Goal: Task Accomplishment & Management: Complete application form

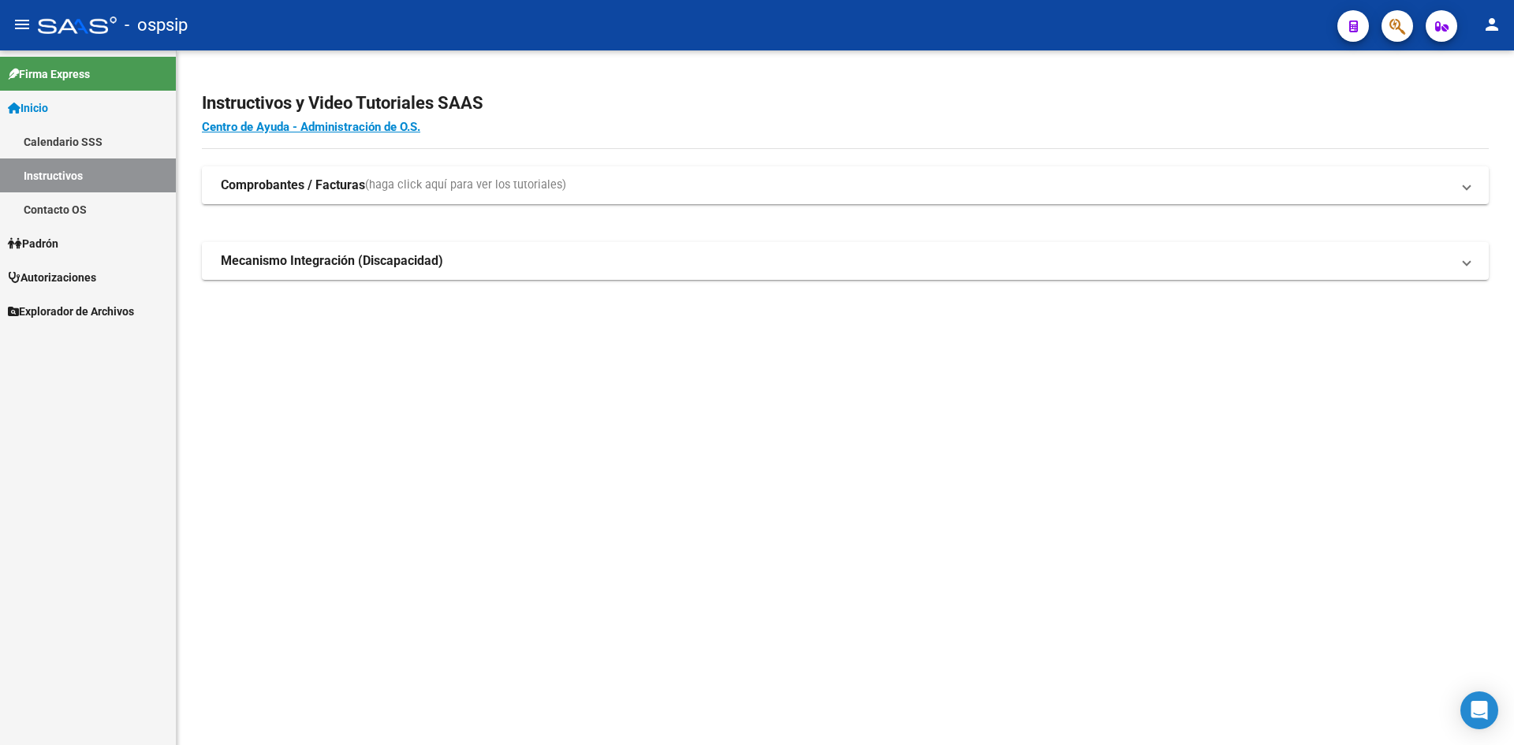
click at [48, 274] on span "Autorizaciones" at bounding box center [52, 277] width 88 height 17
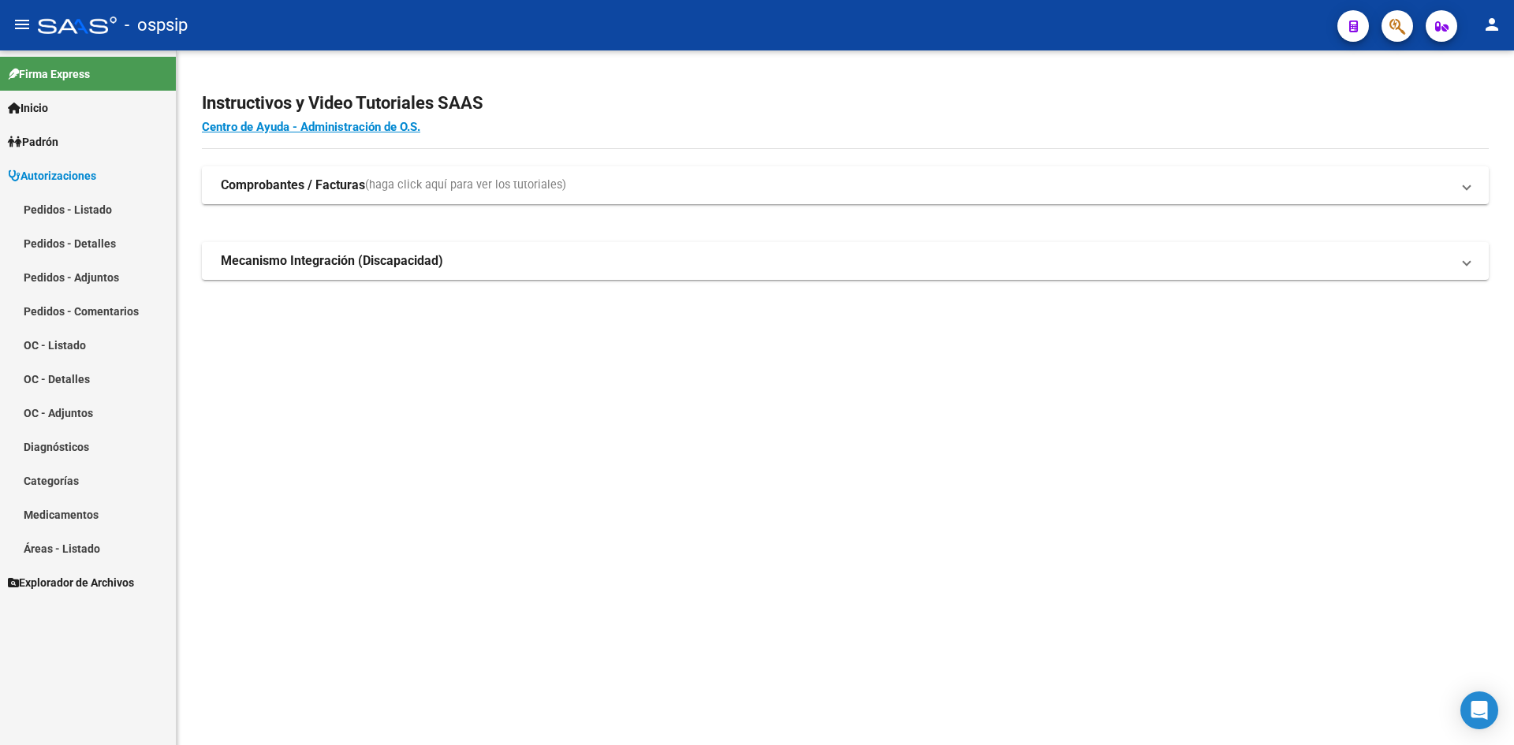
drag, startPoint x: 63, startPoint y: 203, endPoint x: 142, endPoint y: 211, distance: 79.2
click at [63, 203] on link "Pedidos - Listado" at bounding box center [88, 209] width 176 height 34
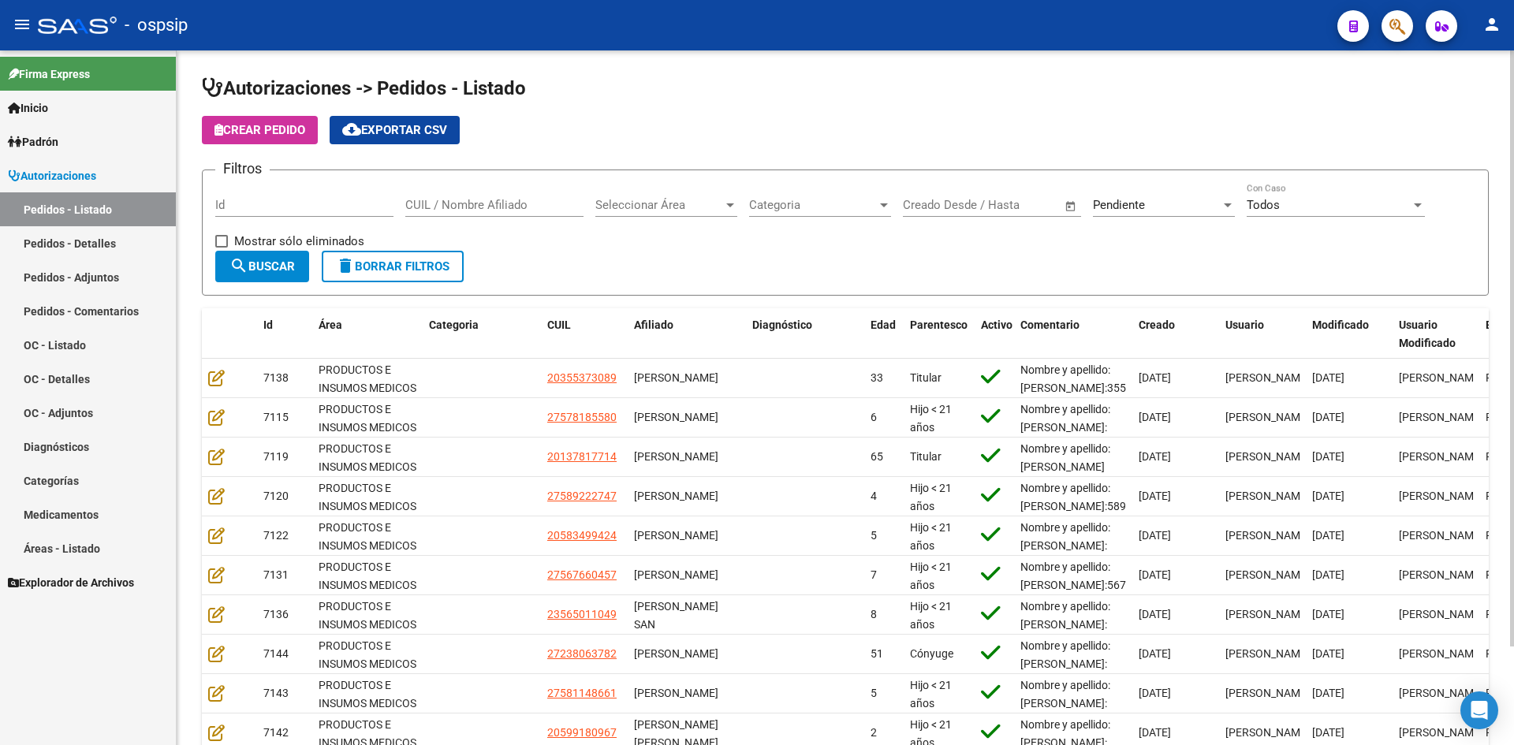
click at [738, 251] on form "Filtros Id CUIL / Nombre Afiliado Seleccionar Área Seleccionar Área Categoria C…" at bounding box center [845, 233] width 1287 height 126
click at [1154, 196] on div "Pendiente Seleccionar Estado" at bounding box center [1164, 200] width 142 height 34
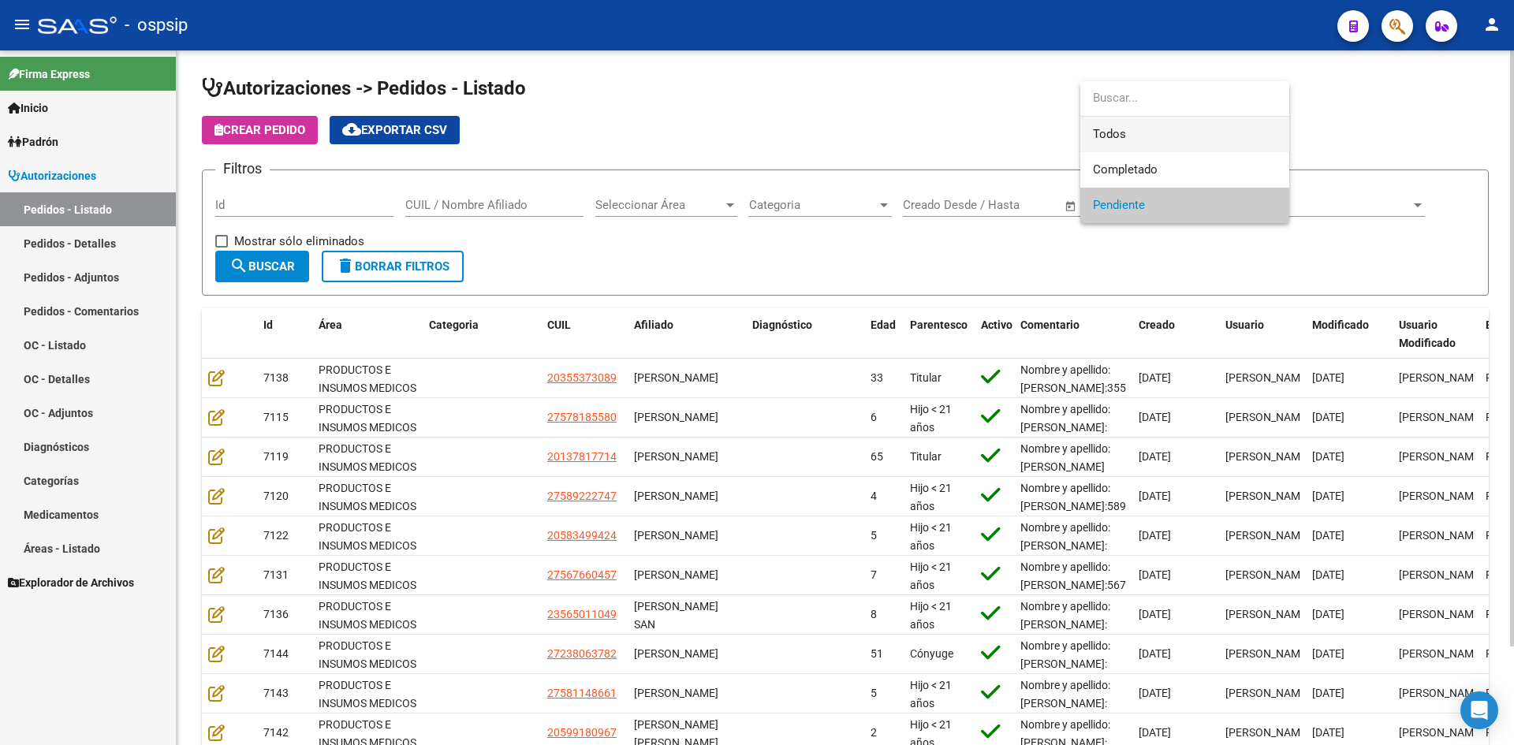
drag, startPoint x: 1142, startPoint y: 126, endPoint x: 805, endPoint y: 181, distance: 341.9
click at [1142, 126] on span "Todos" at bounding box center [1185, 134] width 184 height 35
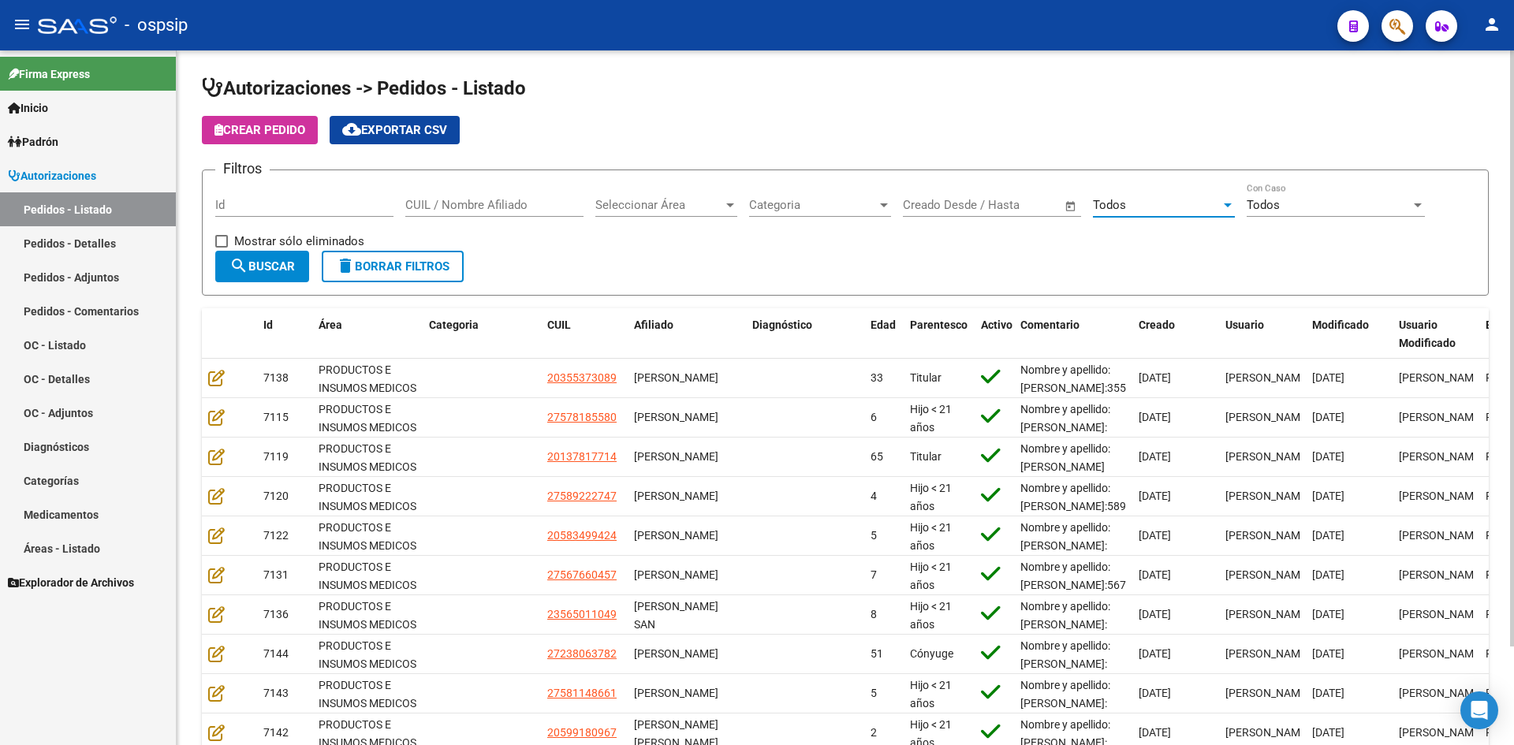
click at [328, 203] on input "Id" at bounding box center [304, 205] width 178 height 14
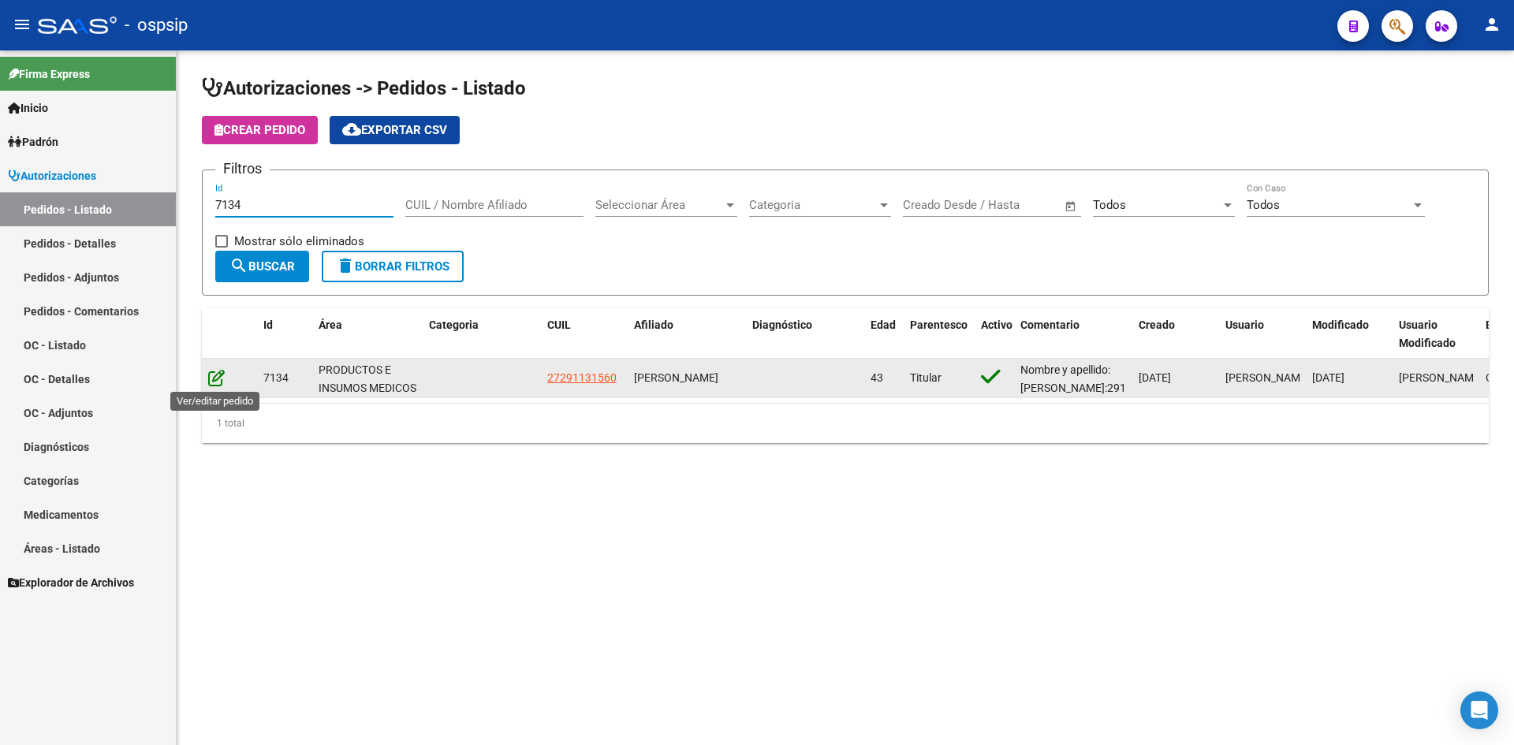
type input "7134"
click at [218, 378] on icon at bounding box center [216, 377] width 17 height 17
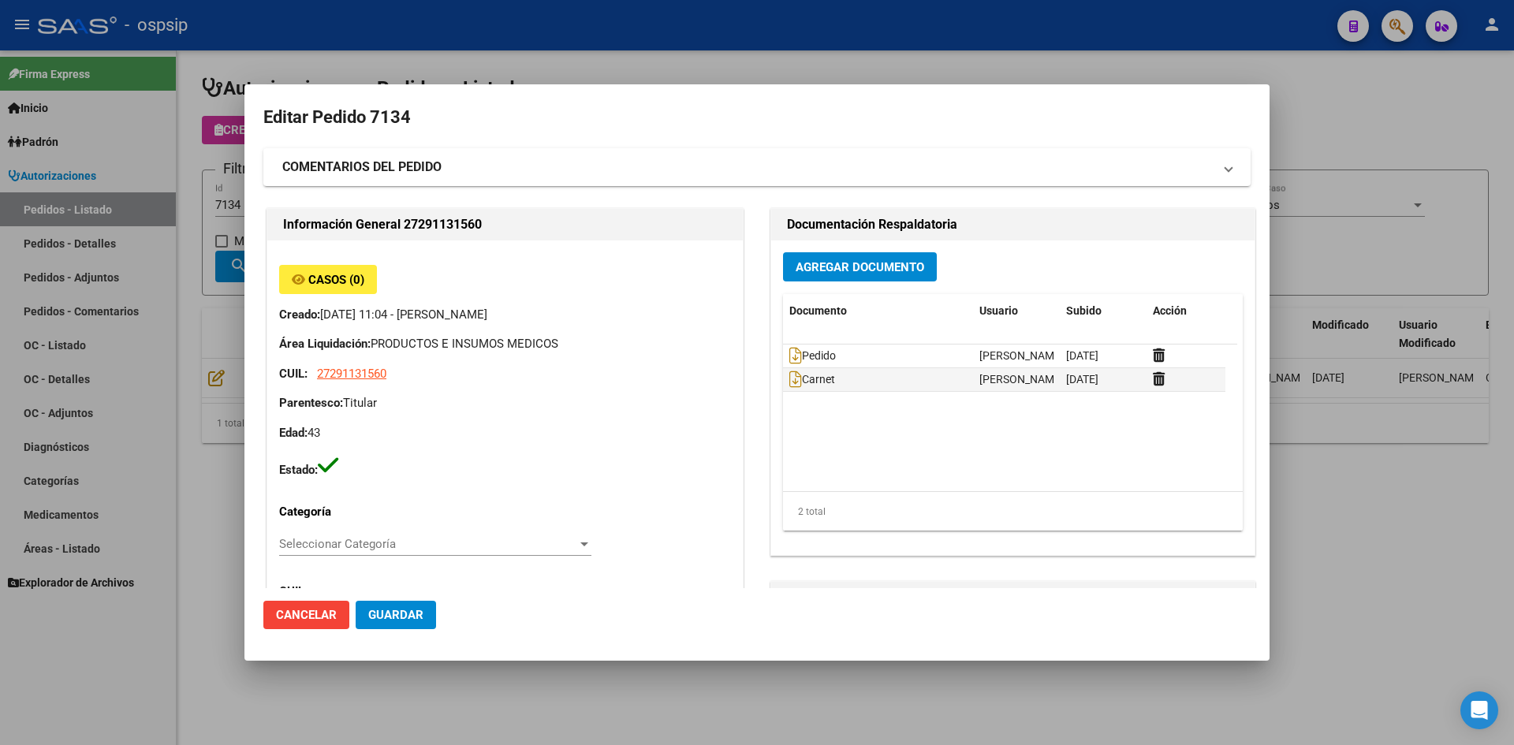
type input "[GEOGRAPHIC_DATA], VENADO TUERTO, [PERSON_NAME] 245"
click at [792, 356] on icon at bounding box center [795, 355] width 13 height 17
click at [807, 274] on button "Agregar Documento" at bounding box center [860, 266] width 154 height 29
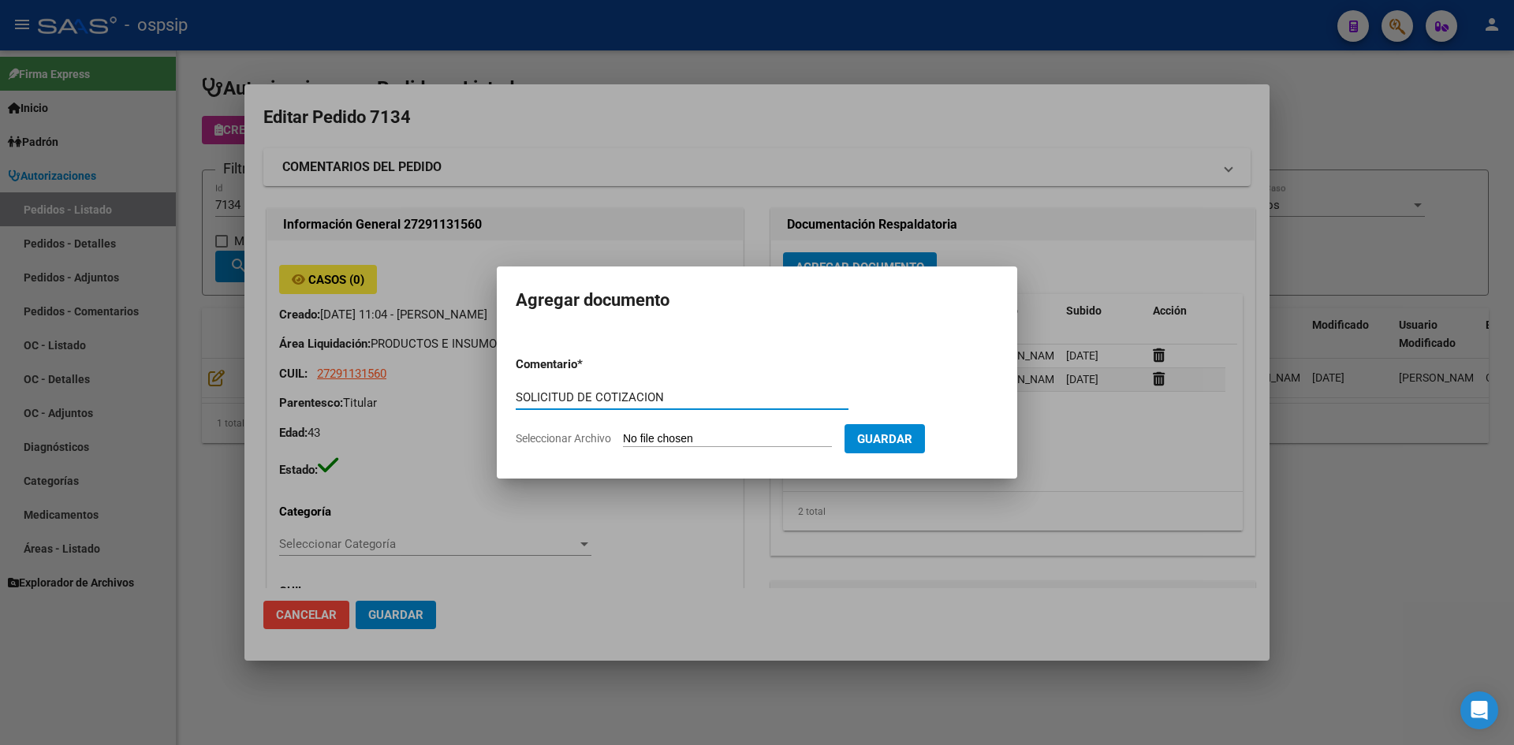
type input "SOLICITUD DE COTIZACION"
click at [623, 432] on input "Seleccionar Archivo" at bounding box center [727, 439] width 209 height 15
type input "C:\fakepath\SOLICITUD DE COTIZACION N°7134.pdf"
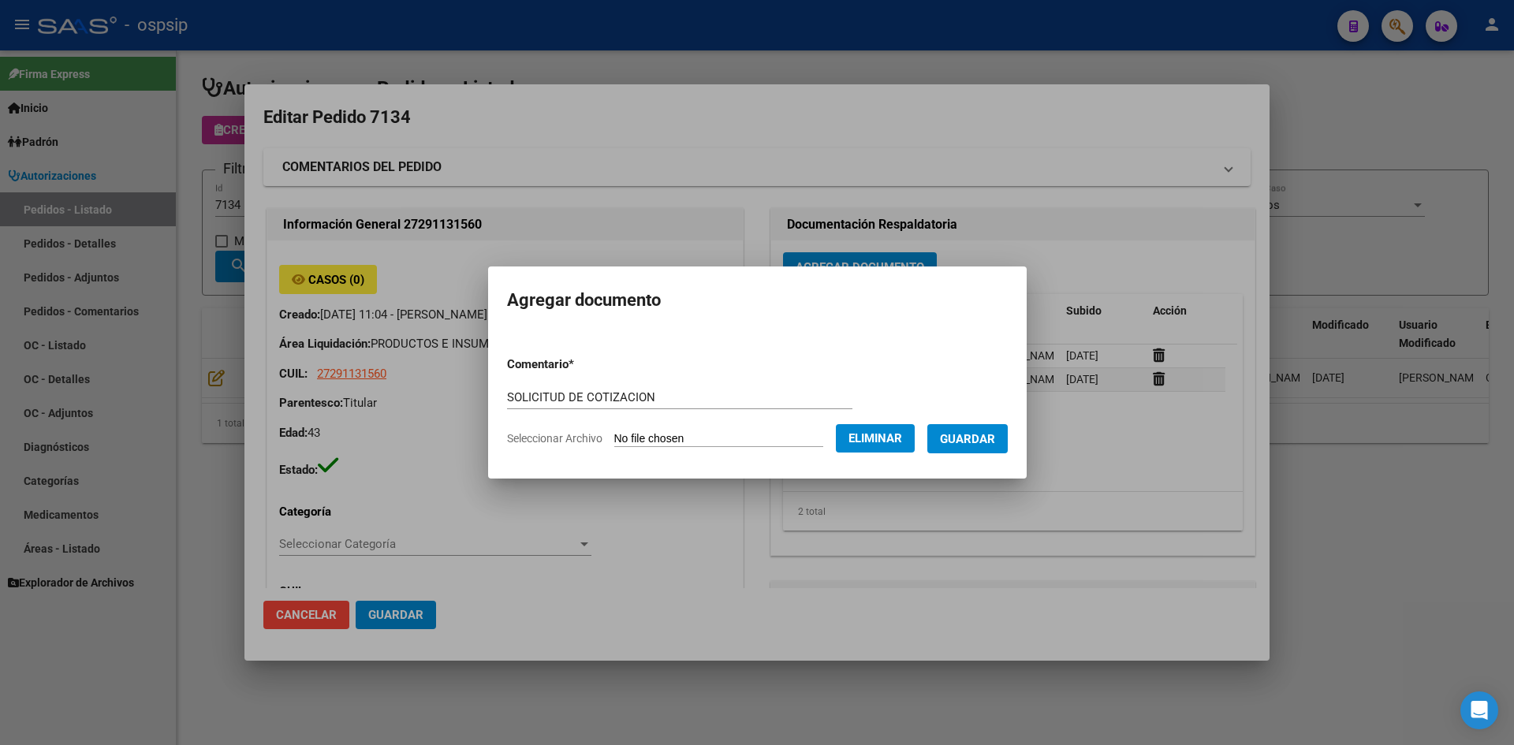
drag, startPoint x: 985, startPoint y: 444, endPoint x: 702, endPoint y: 479, distance: 285.3
click at [983, 444] on span "Guardar" at bounding box center [967, 439] width 55 height 14
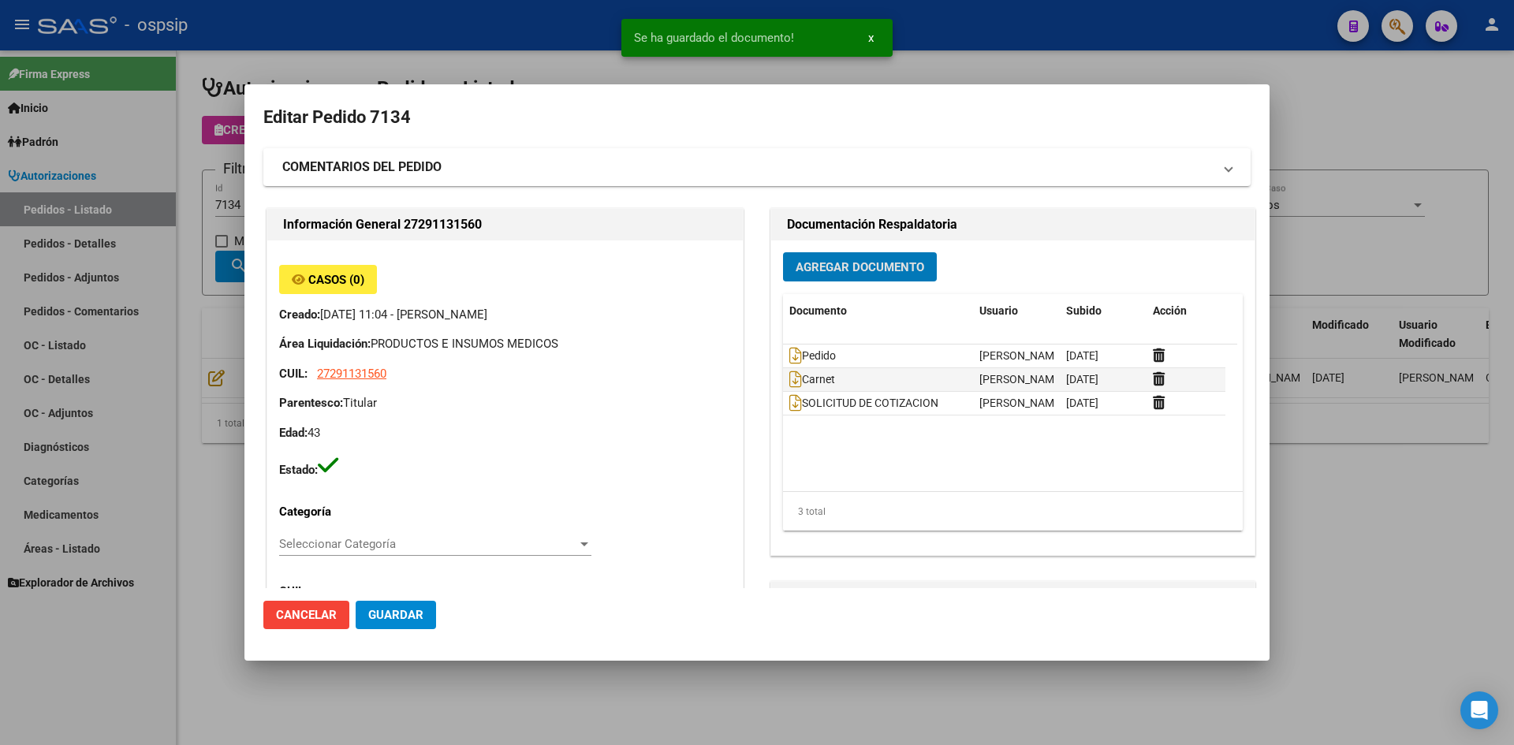
click at [411, 616] on span "Guardar" at bounding box center [395, 615] width 55 height 14
click at [745, 367] on div "Información General 27291131560 Casos (0) Creado: [DATE] 11:04 - [PERSON_NAME] …" at bounding box center [756, 675] width 987 height 940
drag, startPoint x: 478, startPoint y: 20, endPoint x: 449, endPoint y: 2, distance: 34.4
click at [468, 15] on div at bounding box center [757, 372] width 1514 height 745
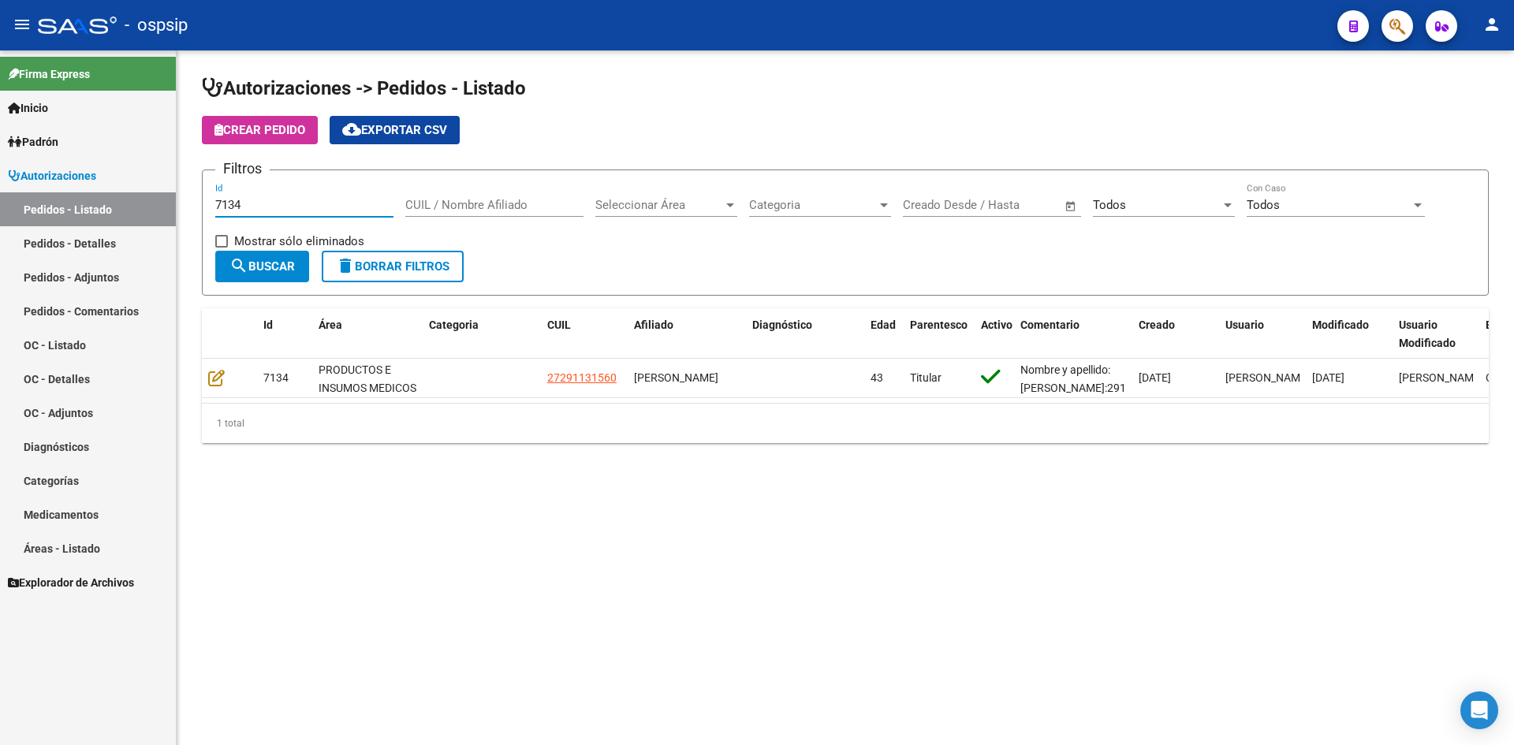
click at [291, 207] on input "7134" at bounding box center [304, 205] width 178 height 14
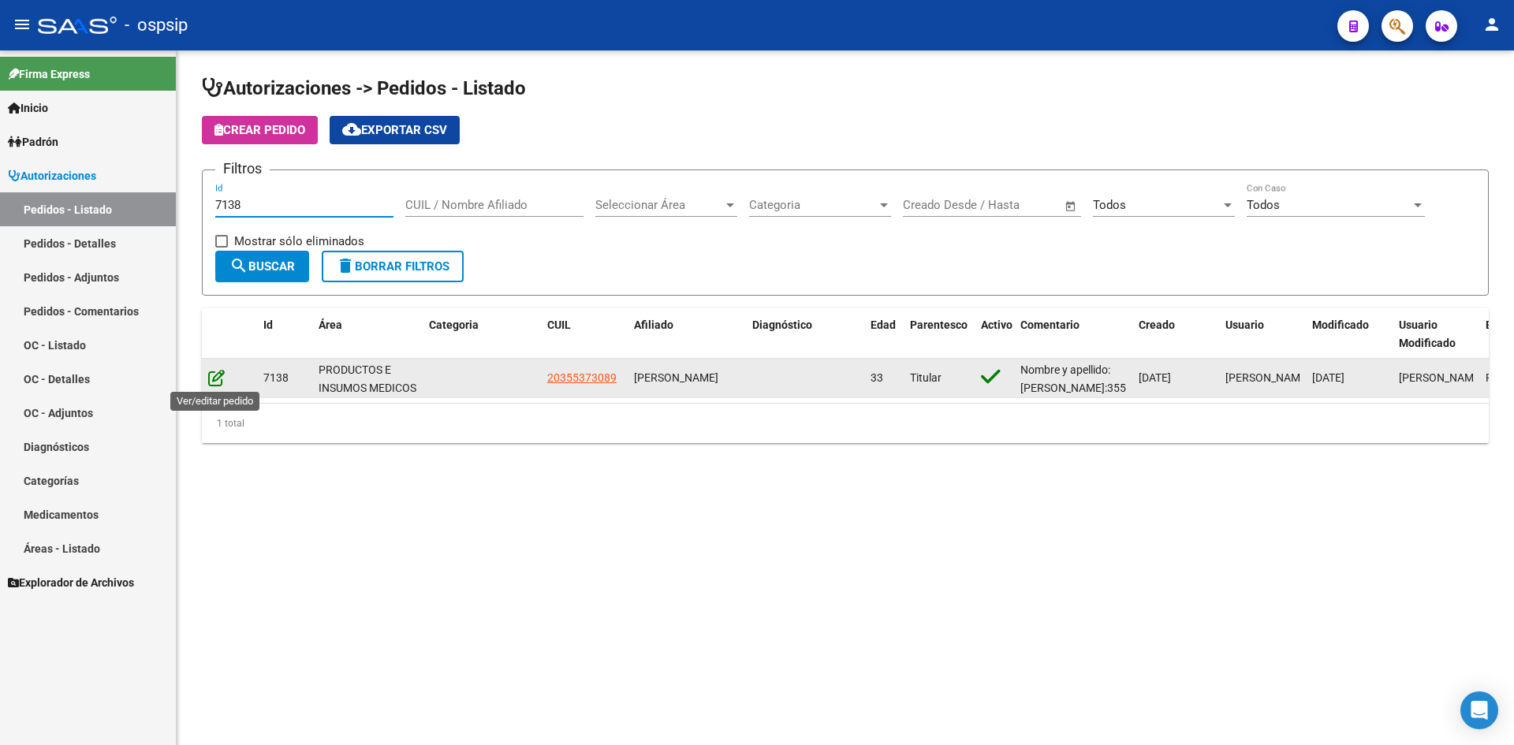
type input "7138"
click at [221, 382] on icon at bounding box center [216, 377] width 17 height 17
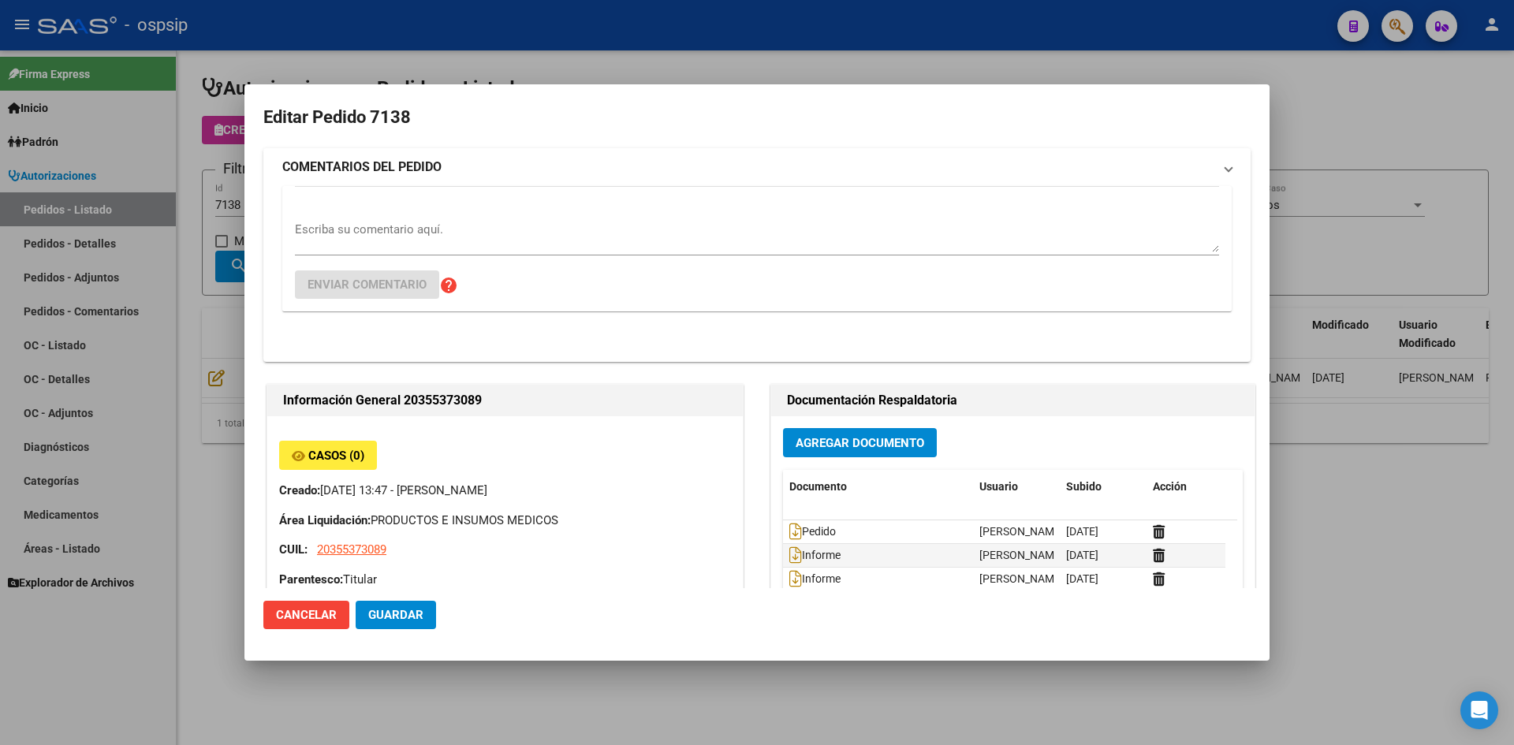
type input "[GEOGRAPHIC_DATA], [GEOGRAPHIC_DATA][PERSON_NAME], [PERSON_NAME] 1614"
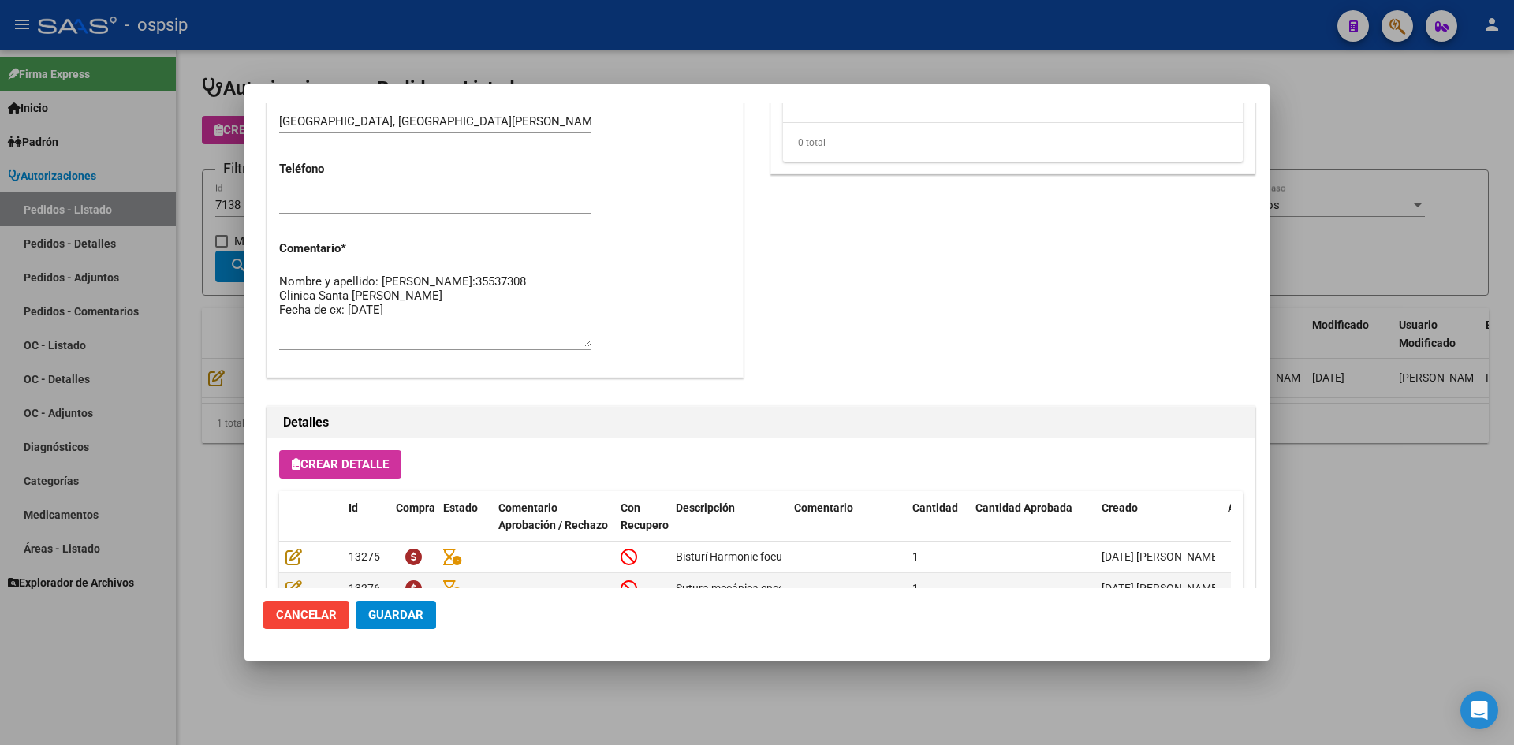
scroll to position [695, 0]
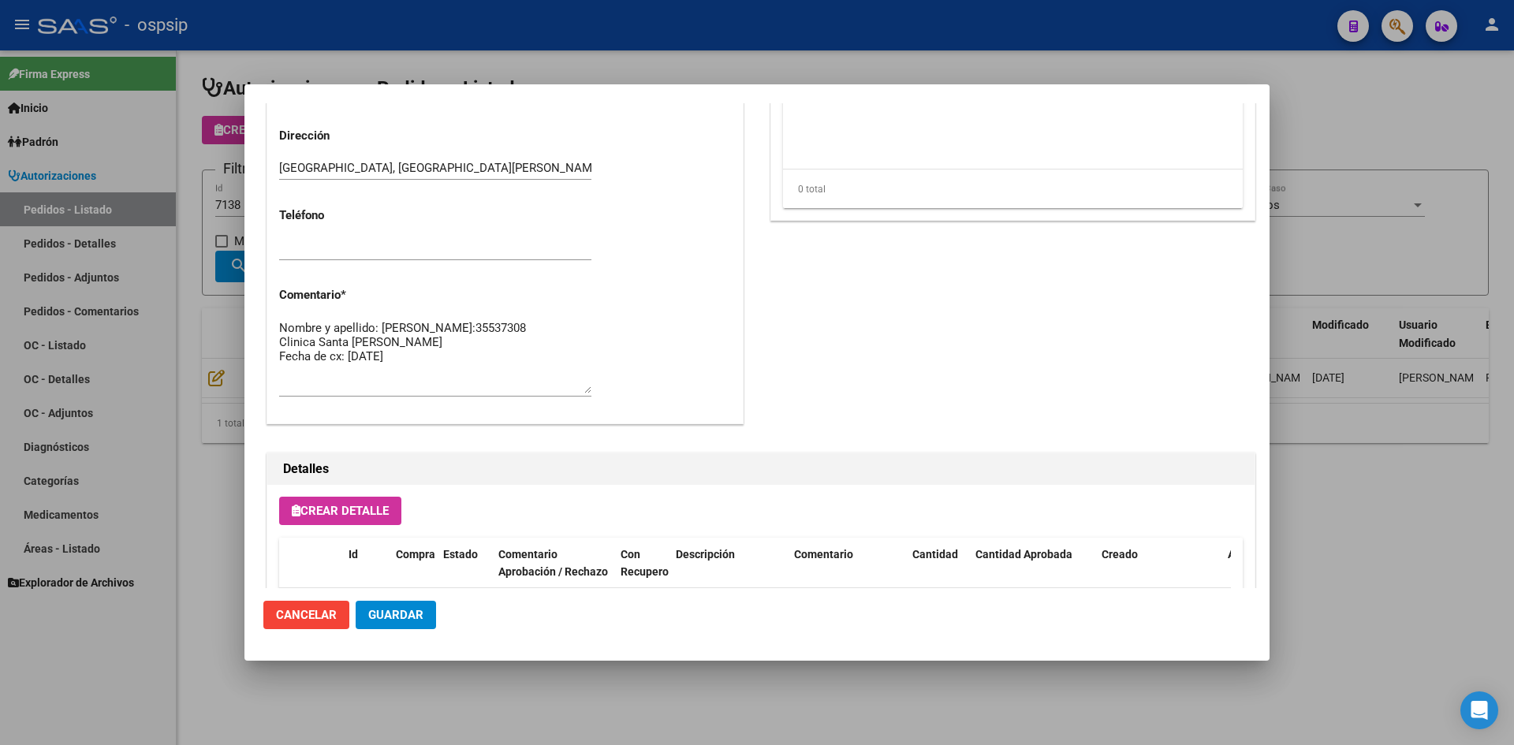
click at [505, 63] on div at bounding box center [757, 372] width 1514 height 745
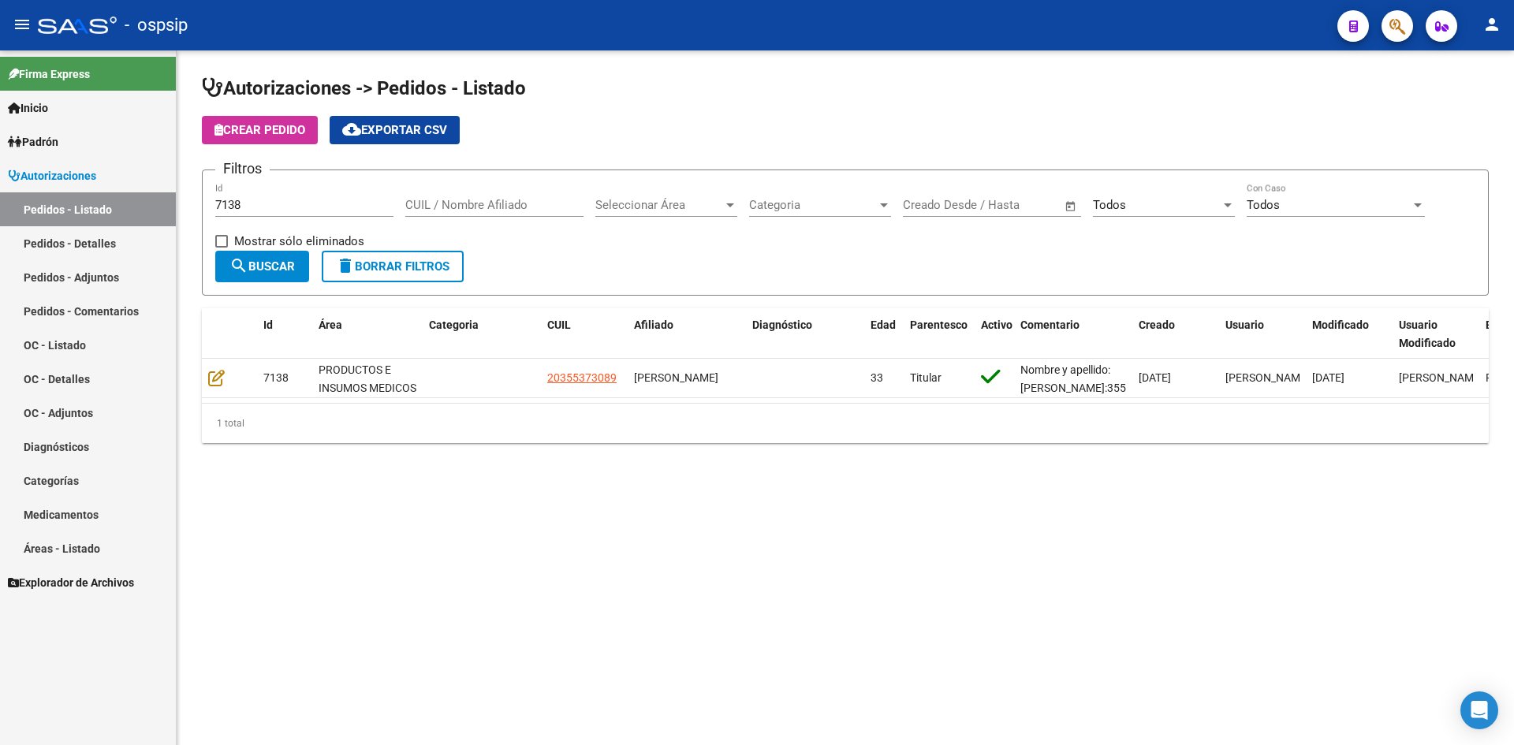
click at [348, 194] on div "7138 Id" at bounding box center [304, 200] width 178 height 34
click at [344, 201] on input "7138" at bounding box center [304, 205] width 178 height 14
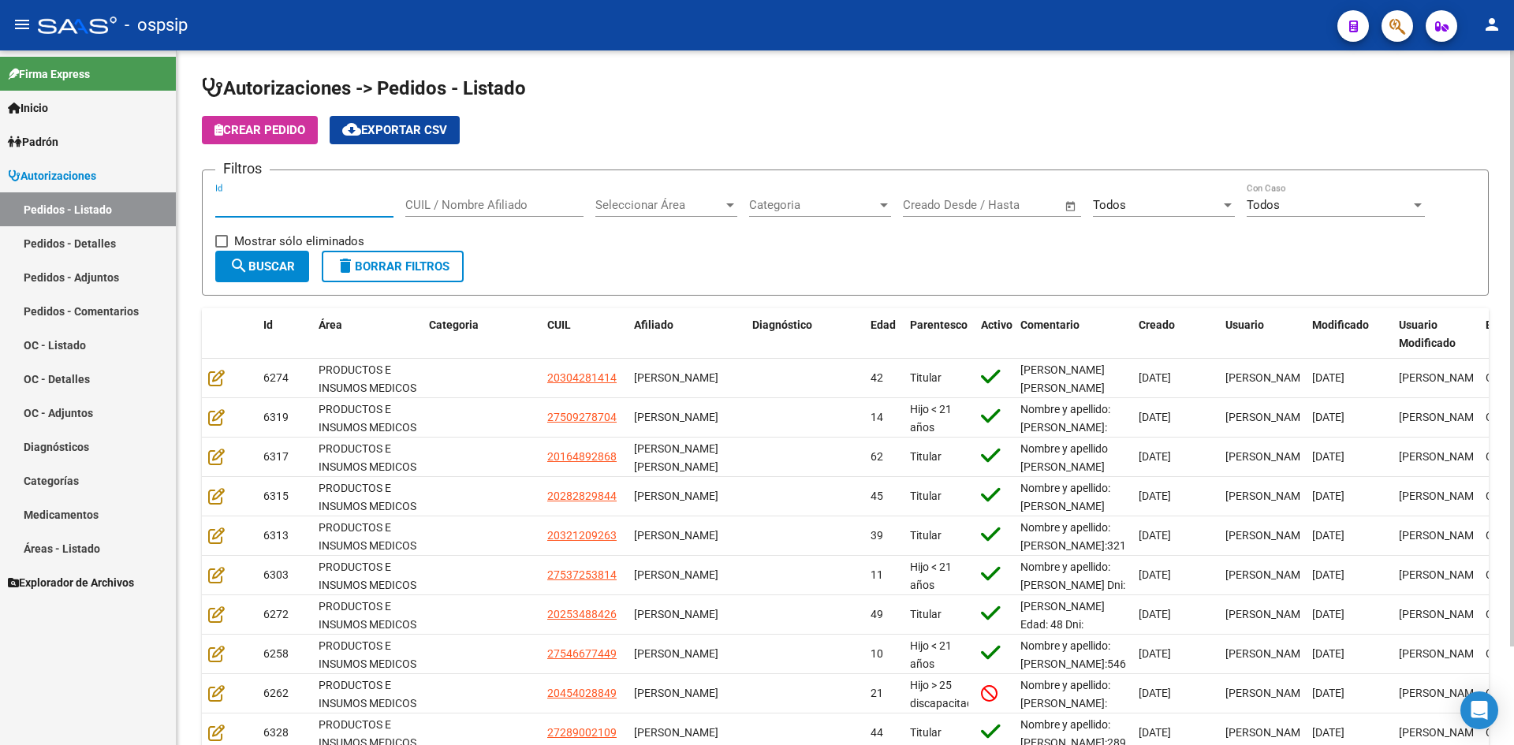
click at [772, 91] on h1 "Autorizaciones -> Pedidos - Listado" at bounding box center [845, 90] width 1287 height 28
drag, startPoint x: 605, startPoint y: 150, endPoint x: 498, endPoint y: 77, distance: 129.5
click at [602, 149] on app-list-header "Autorizaciones -> Pedidos - Listado Crear Pedido cloud_download Exportar CSV Fi…" at bounding box center [845, 186] width 1287 height 220
click at [711, 242] on div "Filtros Id CUIL / Nombre Afiliado Seleccionar Área Seleccionar Área Categoria C…" at bounding box center [845, 217] width 1260 height 68
